Goal: Information Seeking & Learning: Learn about a topic

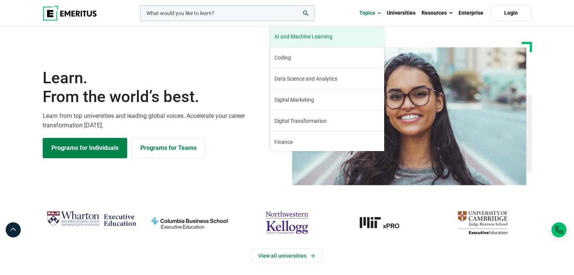
click at [345, 41] on link "AI and Machine Learning By 2023, 40 percent of infrastructure and operations te…" at bounding box center [326, 36] width 113 height 21
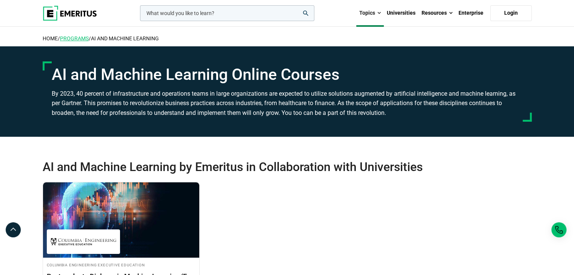
click at [74, 37] on link "Programs" at bounding box center [74, 38] width 29 height 6
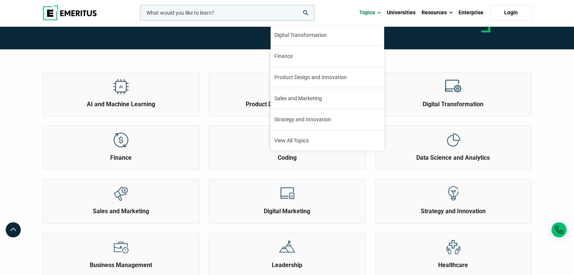
scroll to position [75, 0]
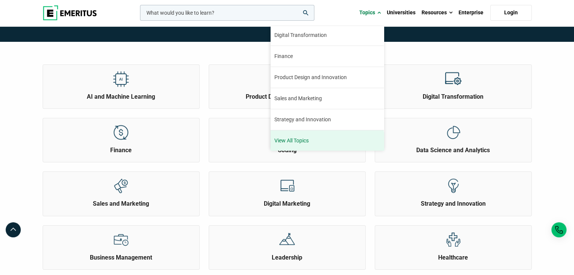
click at [333, 140] on link "View All Topics" at bounding box center [326, 140] width 113 height 21
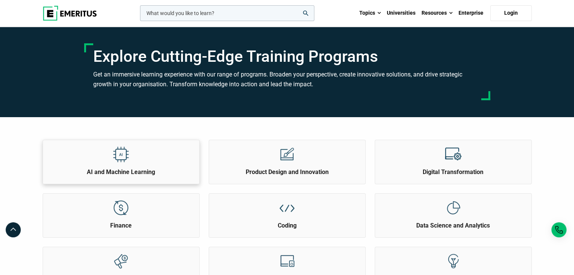
click at [183, 168] on h2 "AI and Machine Learning" at bounding box center [121, 172] width 152 height 8
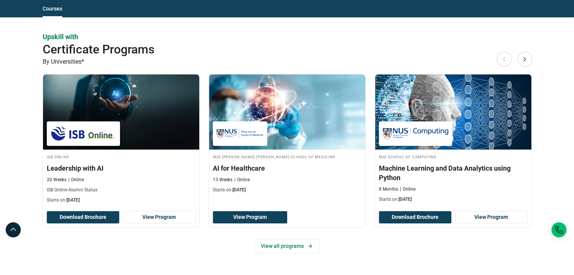
scroll to position [830, 0]
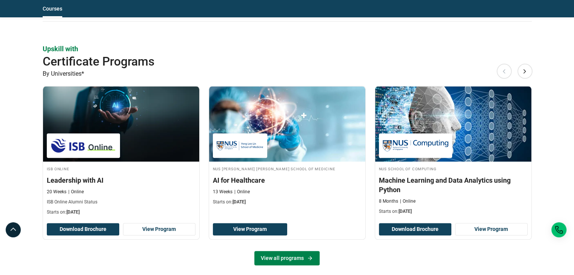
click at [312, 258] on icon at bounding box center [310, 258] width 6 height 6
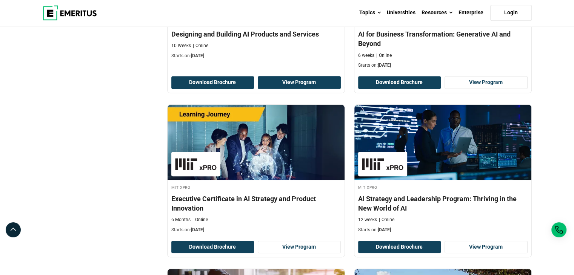
scroll to position [528, 0]
